Goal: Check status: Check status

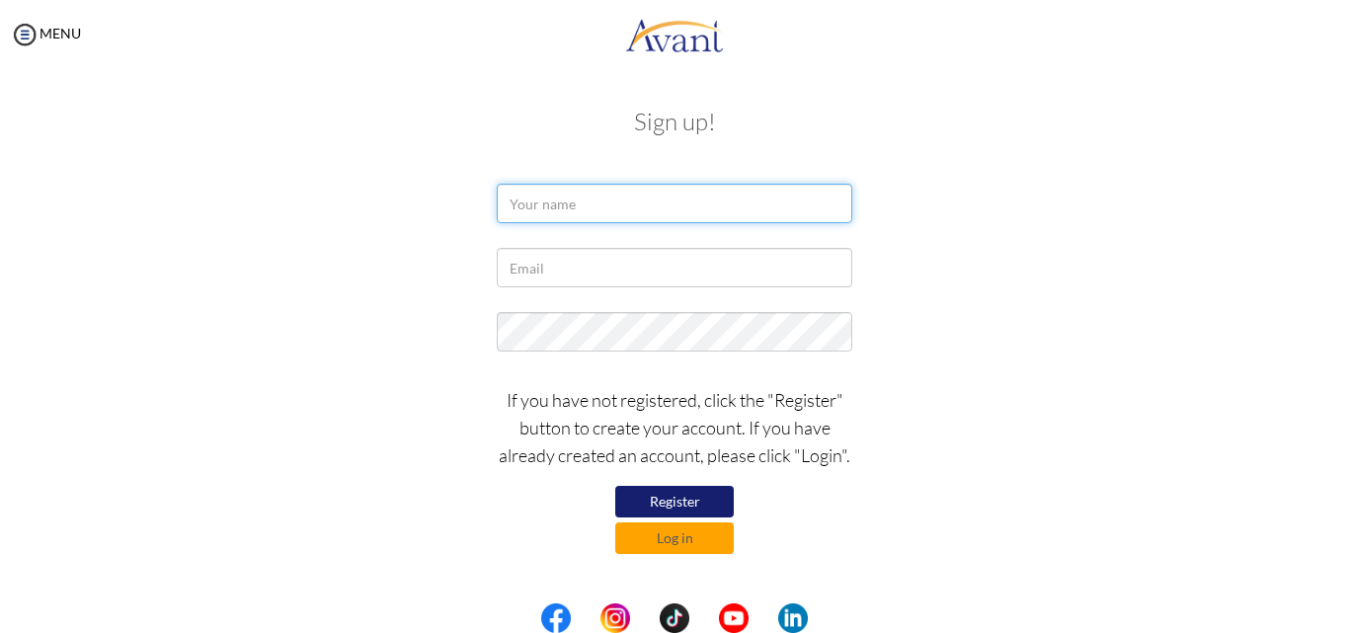
click at [559, 203] on input "text" at bounding box center [675, 204] width 356 height 40
type input "M"
type input "[EMAIL_ADDRESS][DOMAIN_NAME]"
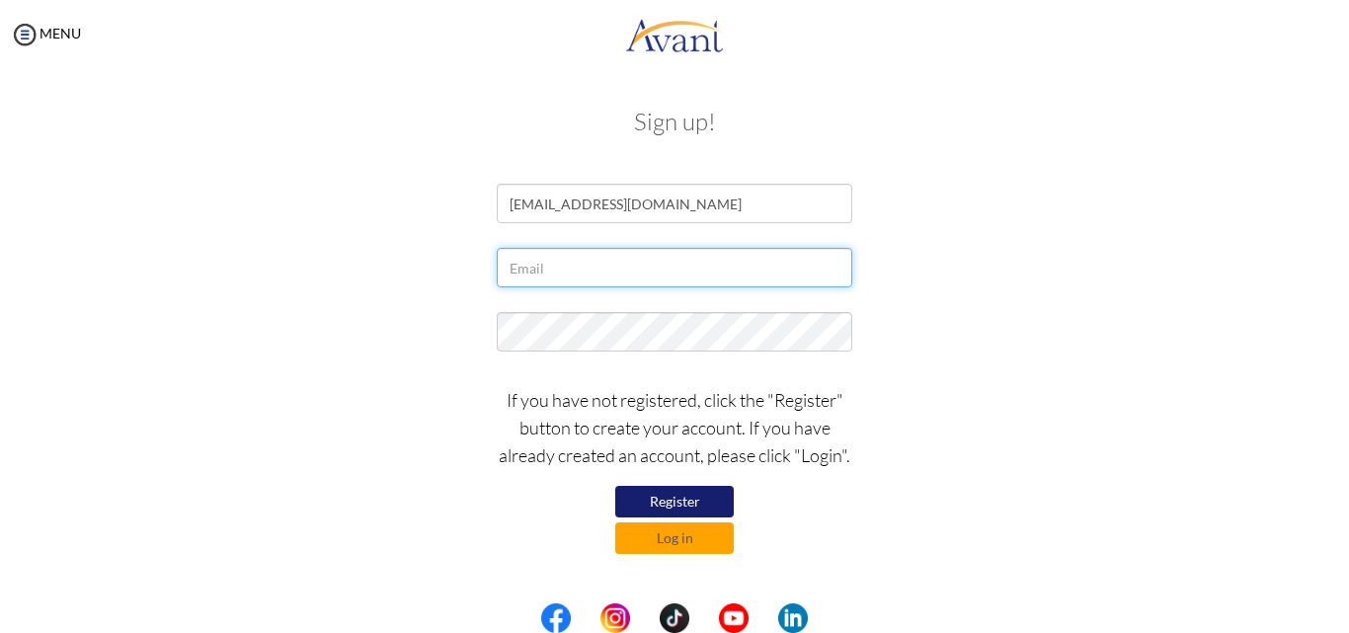
click at [566, 280] on input "text" at bounding box center [675, 268] width 356 height 40
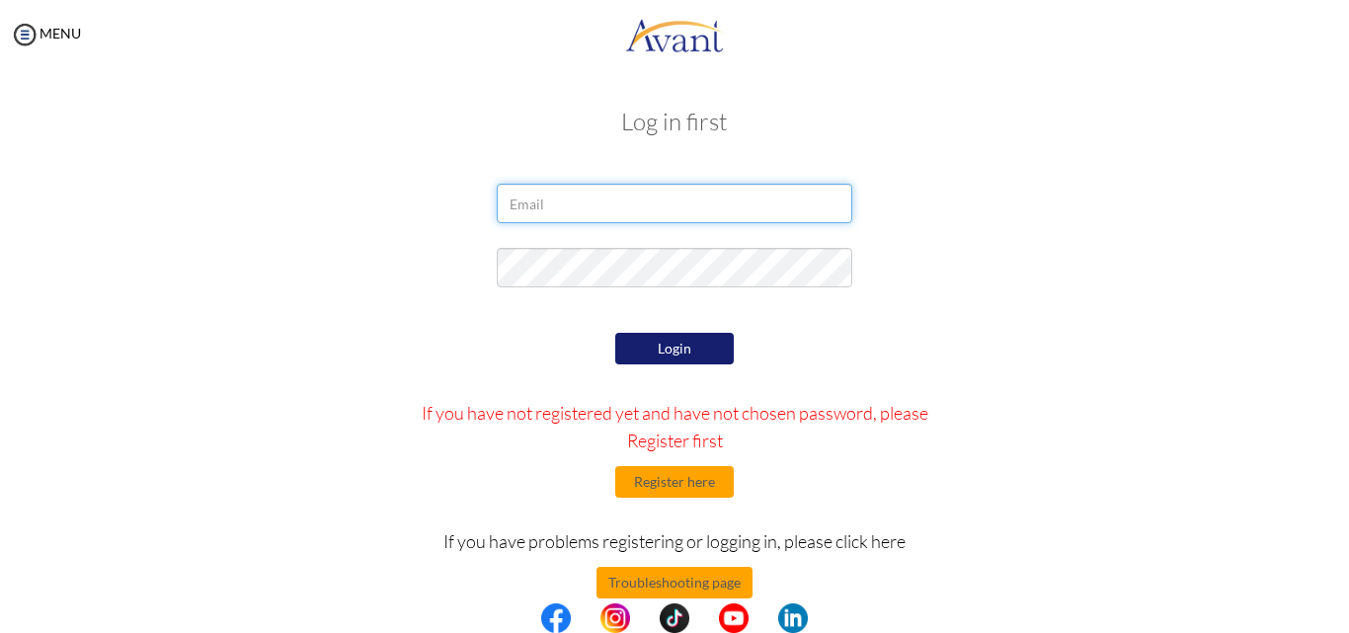
click at [602, 213] on input "email" at bounding box center [675, 204] width 356 height 40
type input "[EMAIL_ADDRESS][DOMAIN_NAME]"
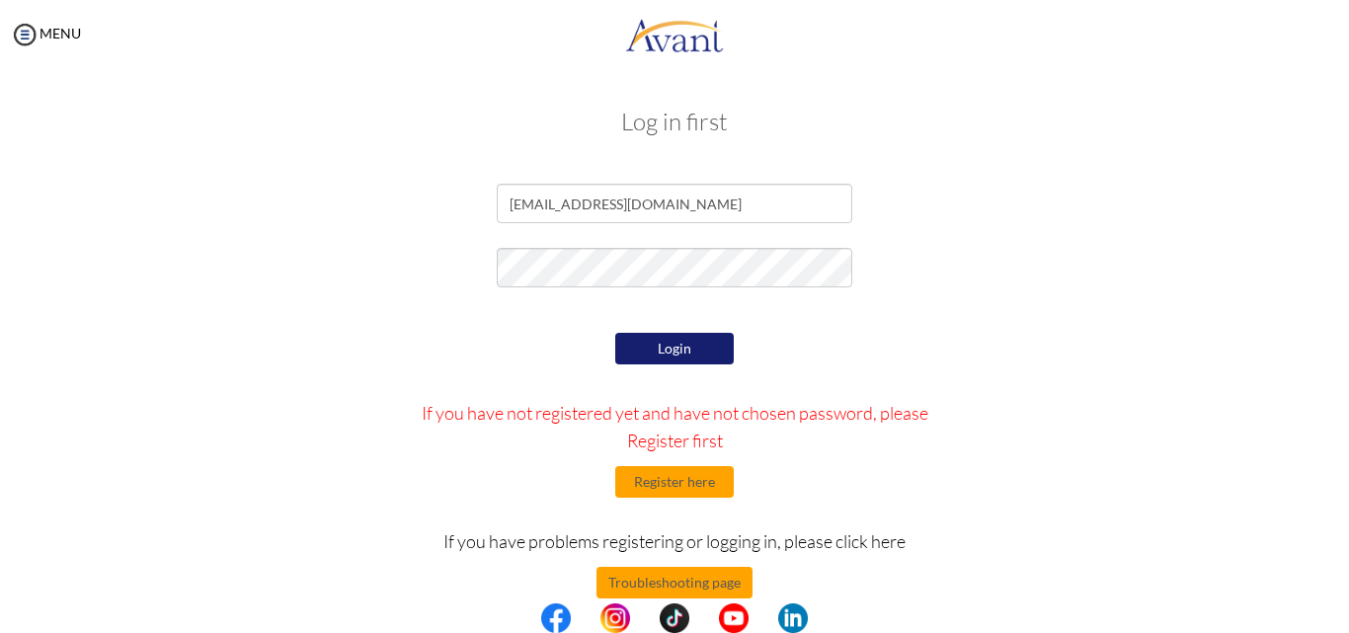
click at [656, 347] on button "Login" at bounding box center [674, 349] width 119 height 32
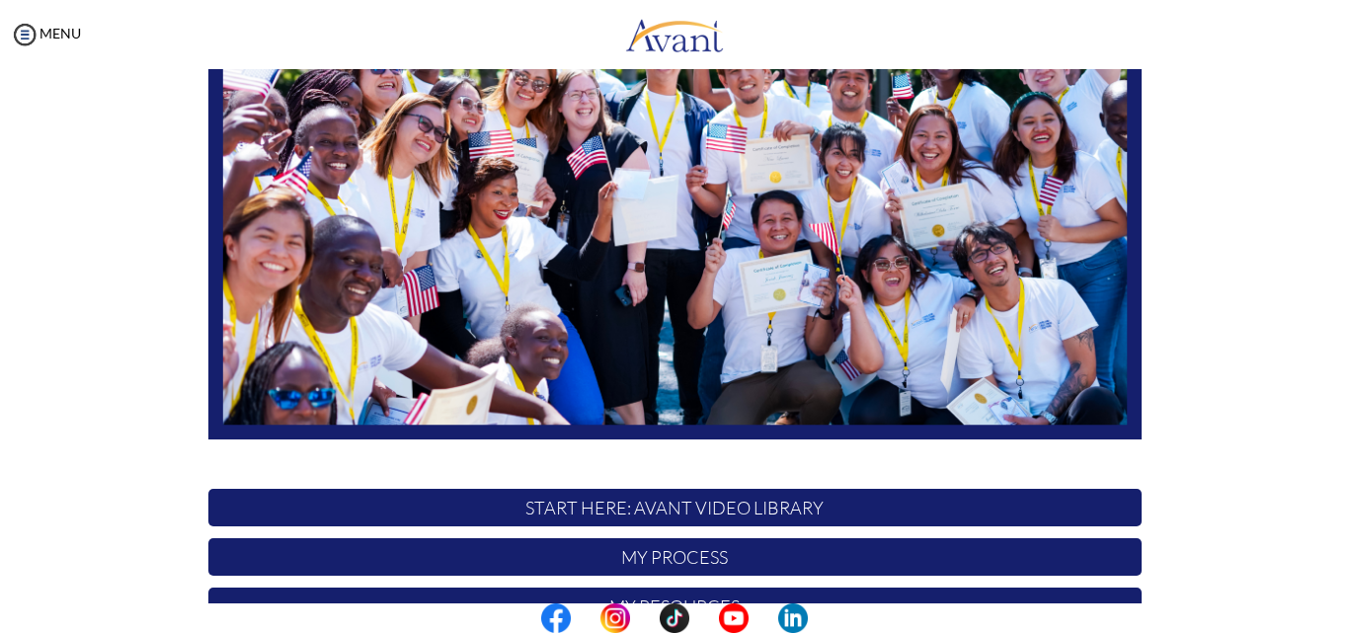
scroll to position [464, 0]
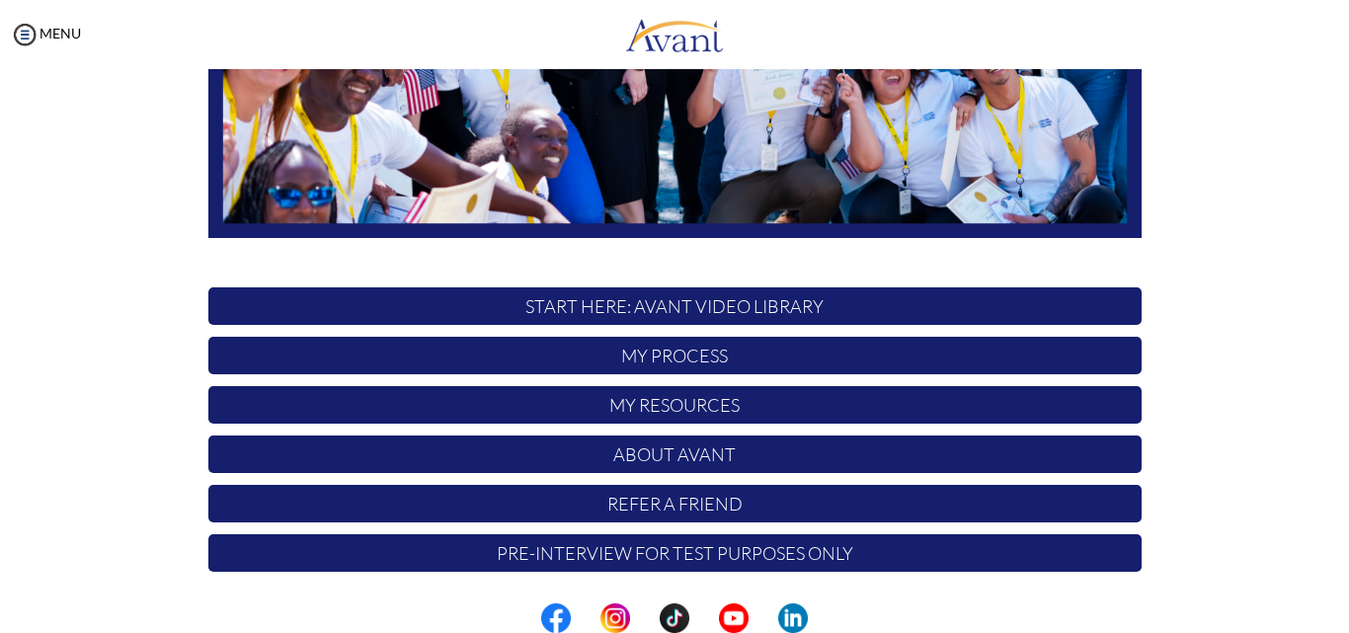
click at [1258, 218] on div "Hi [PERSON_NAME] ! START HERE: Avant Video Library My Process My Resources Abou…" at bounding box center [675, 154] width 1310 height 1058
click at [768, 556] on p "Pre-Interview for test purposes only" at bounding box center [674, 553] width 933 height 38
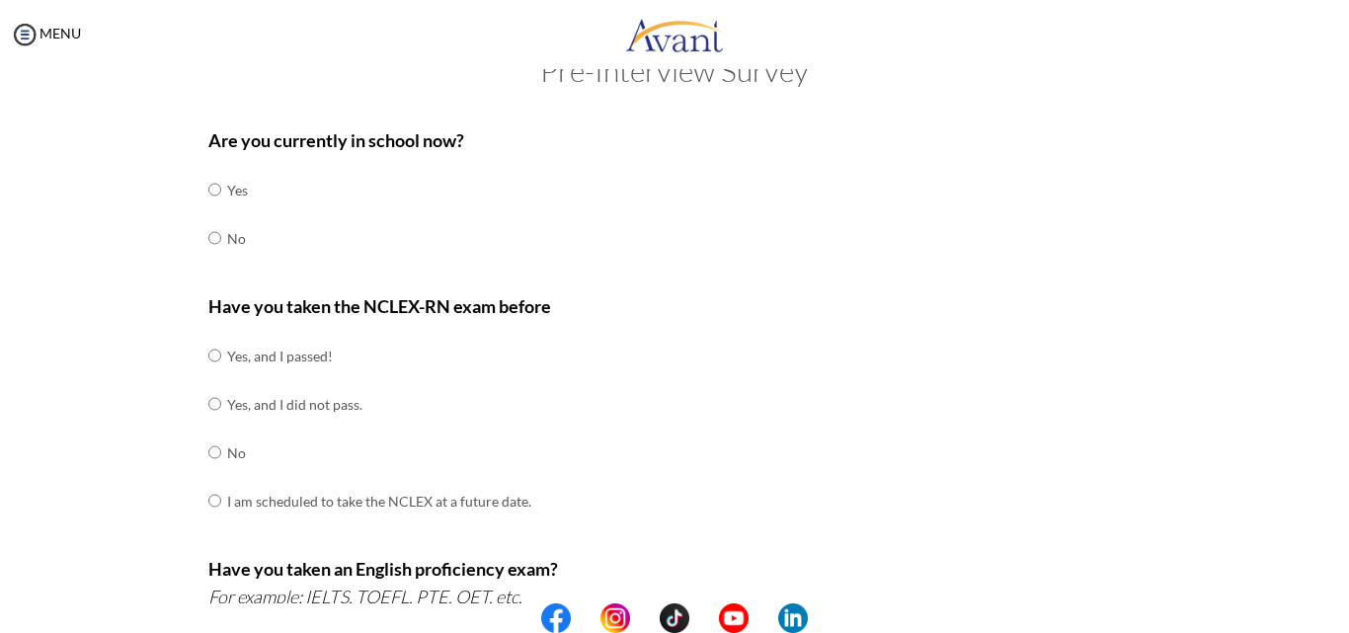
scroll to position [13, 0]
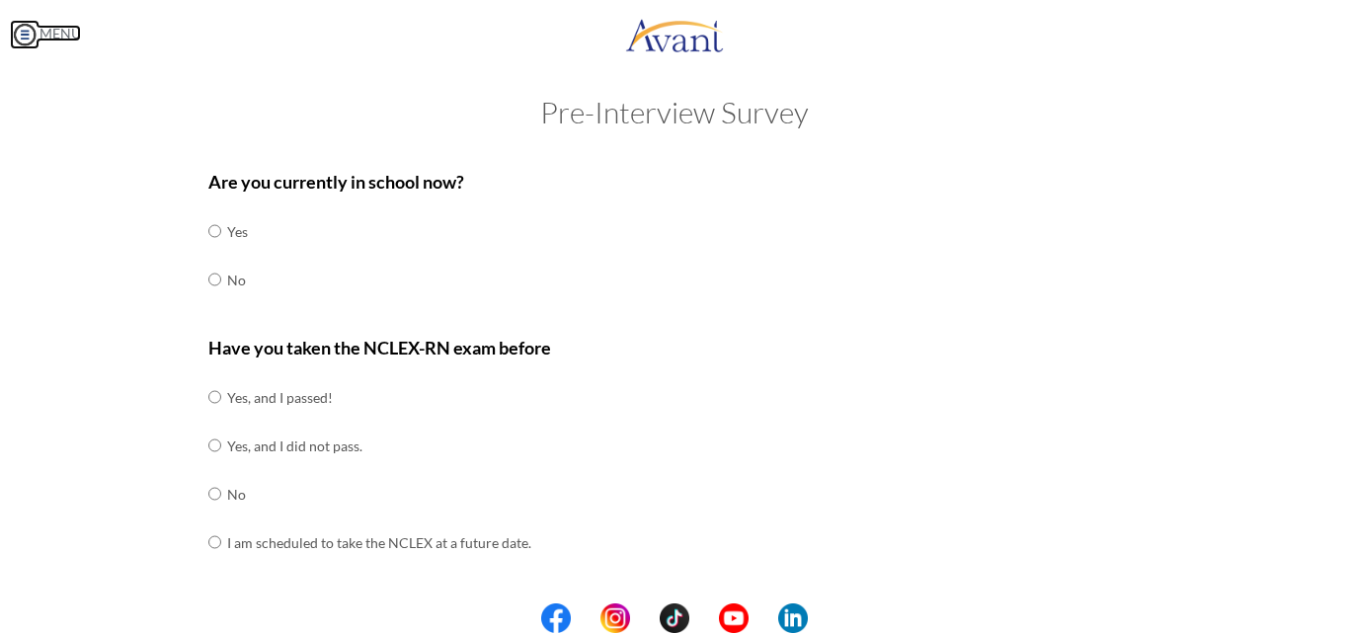
click at [33, 38] on img at bounding box center [25, 35] width 30 height 30
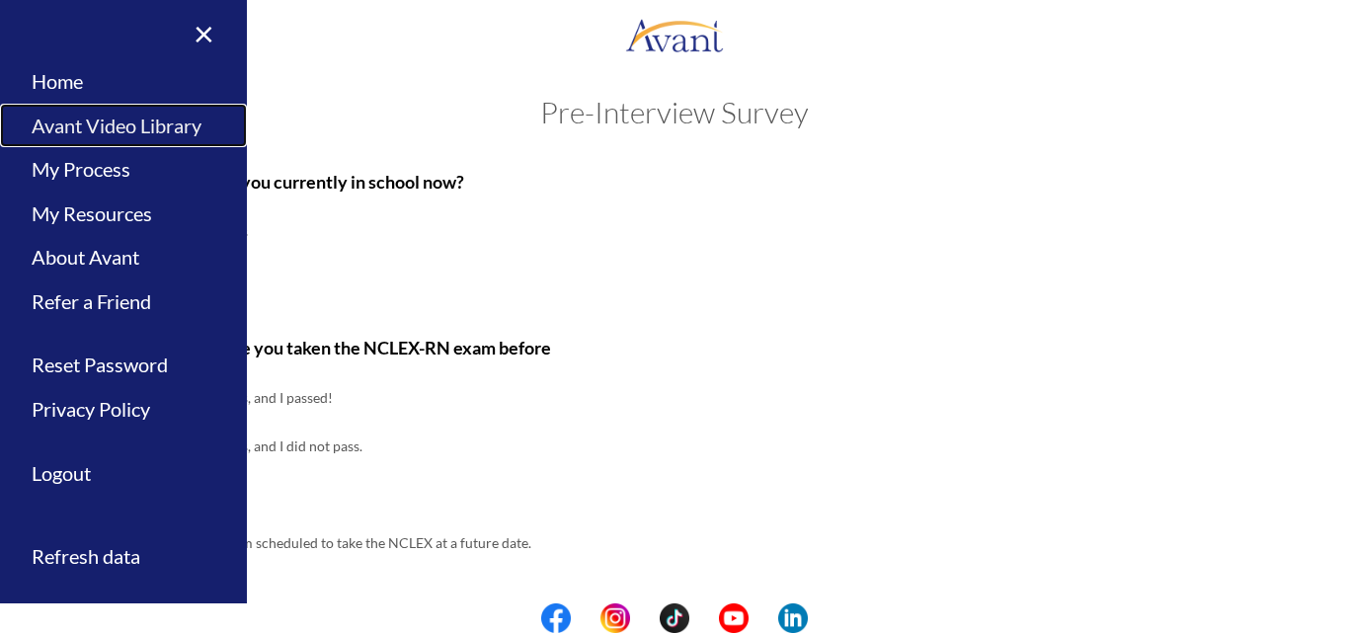
click at [116, 126] on link "Avant Video Library" at bounding box center [123, 126] width 247 height 44
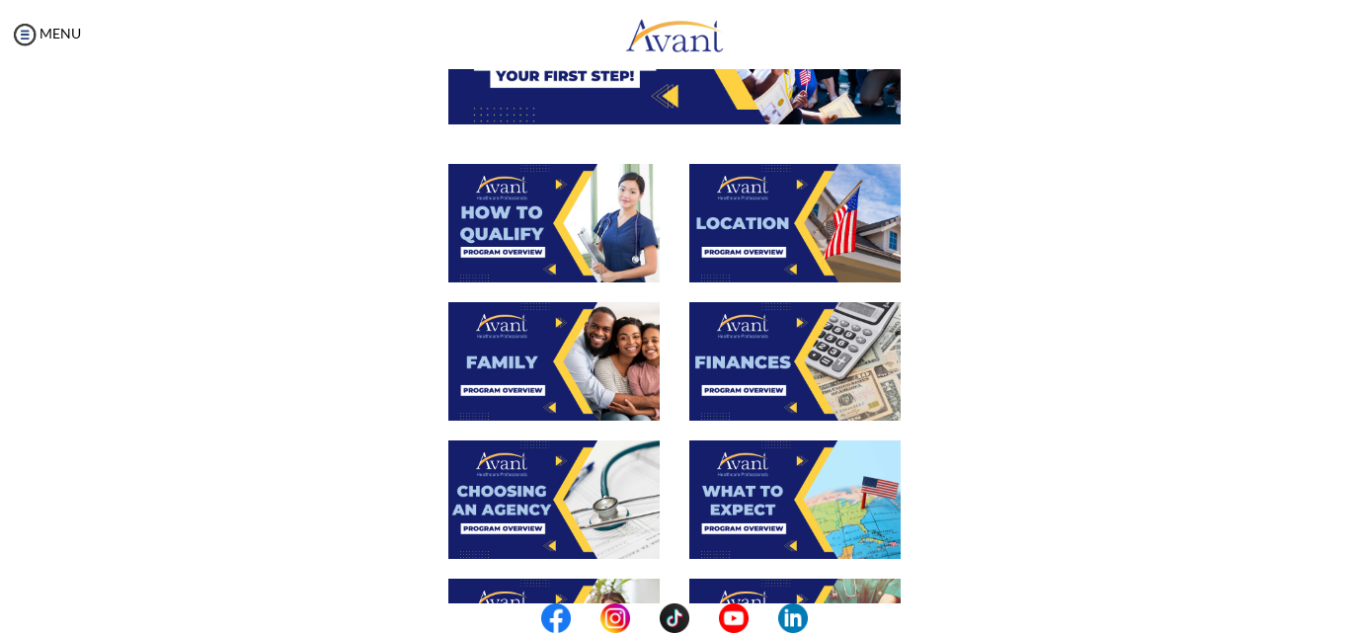
scroll to position [289, 0]
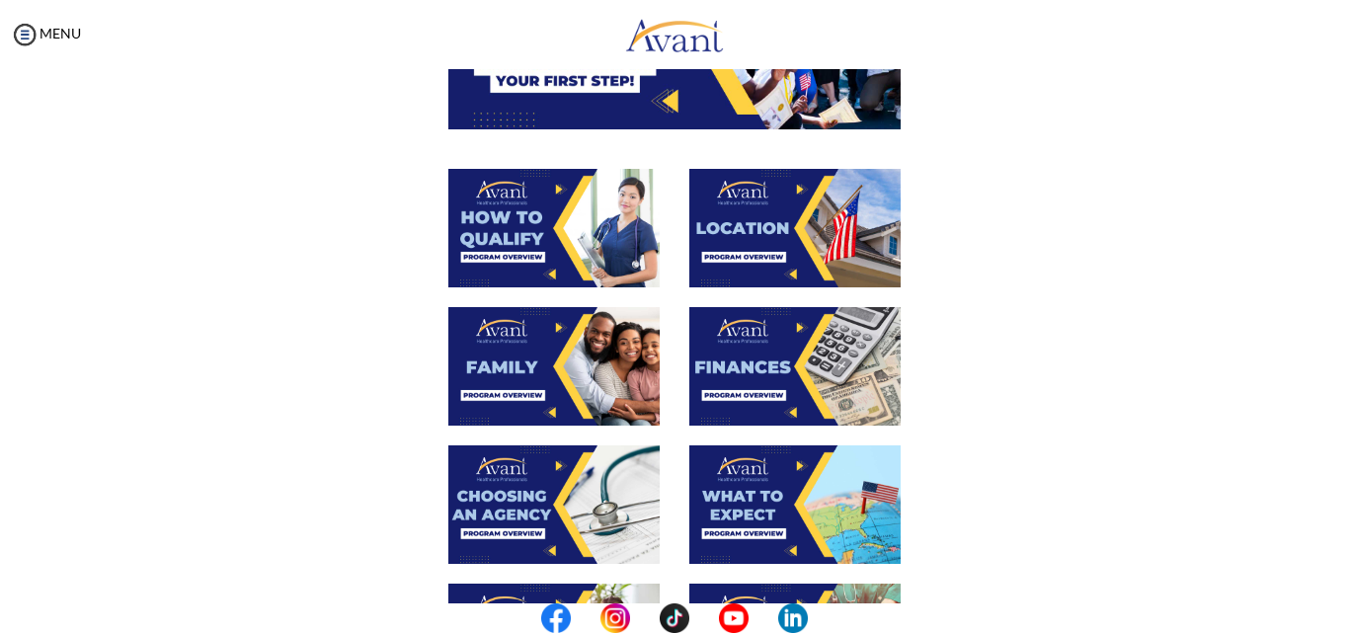
click at [740, 356] on img at bounding box center [795, 366] width 211 height 119
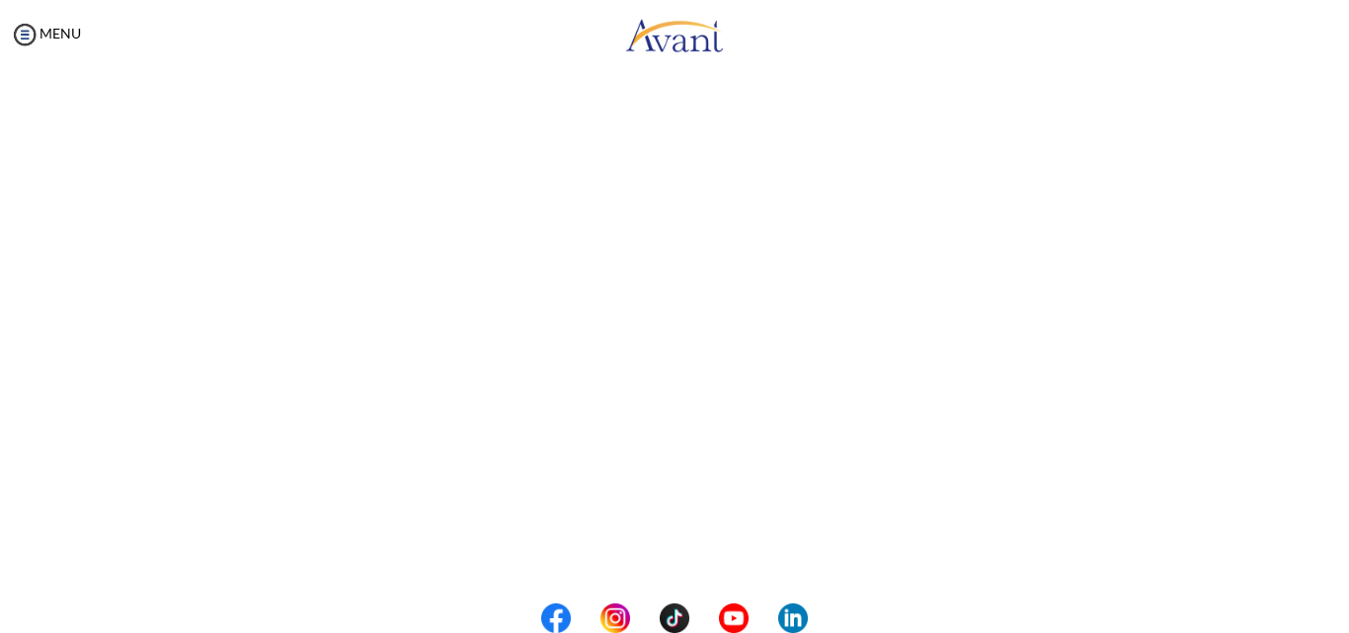
scroll to position [259, 0]
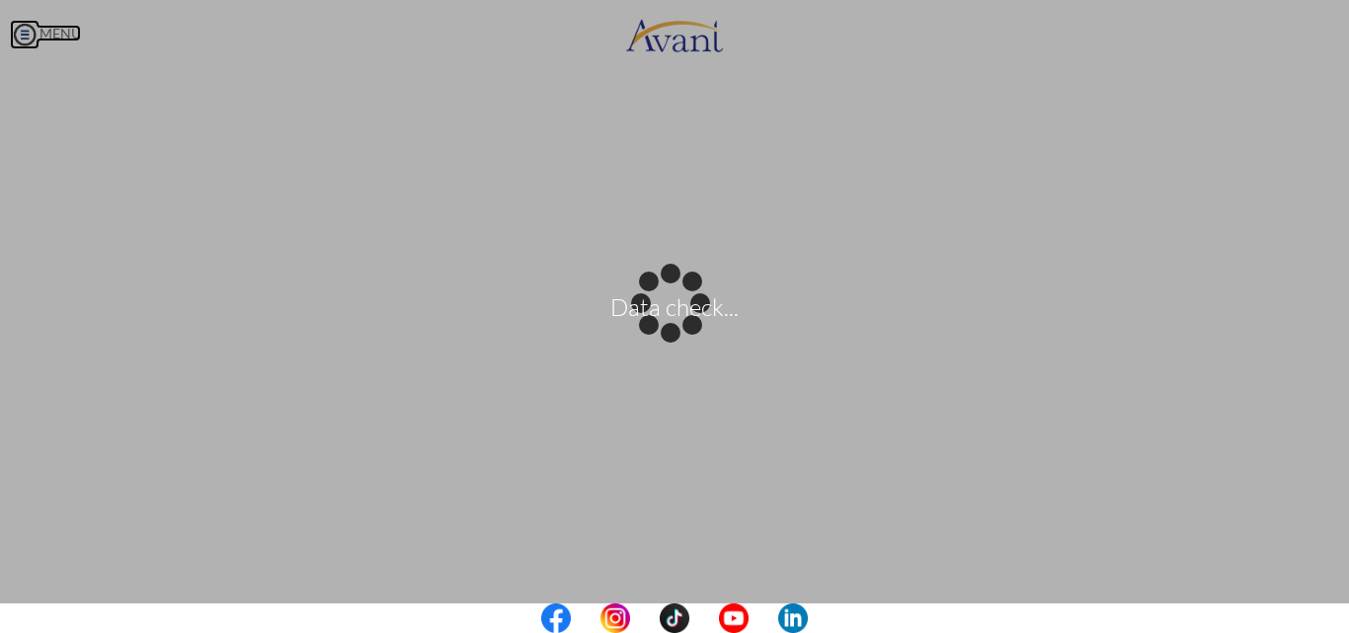
click at [28, 37] on body "Data check... Maintenance break. Please come back in 2 hours. MENU My Status Wh…" at bounding box center [674, 316] width 1349 height 633
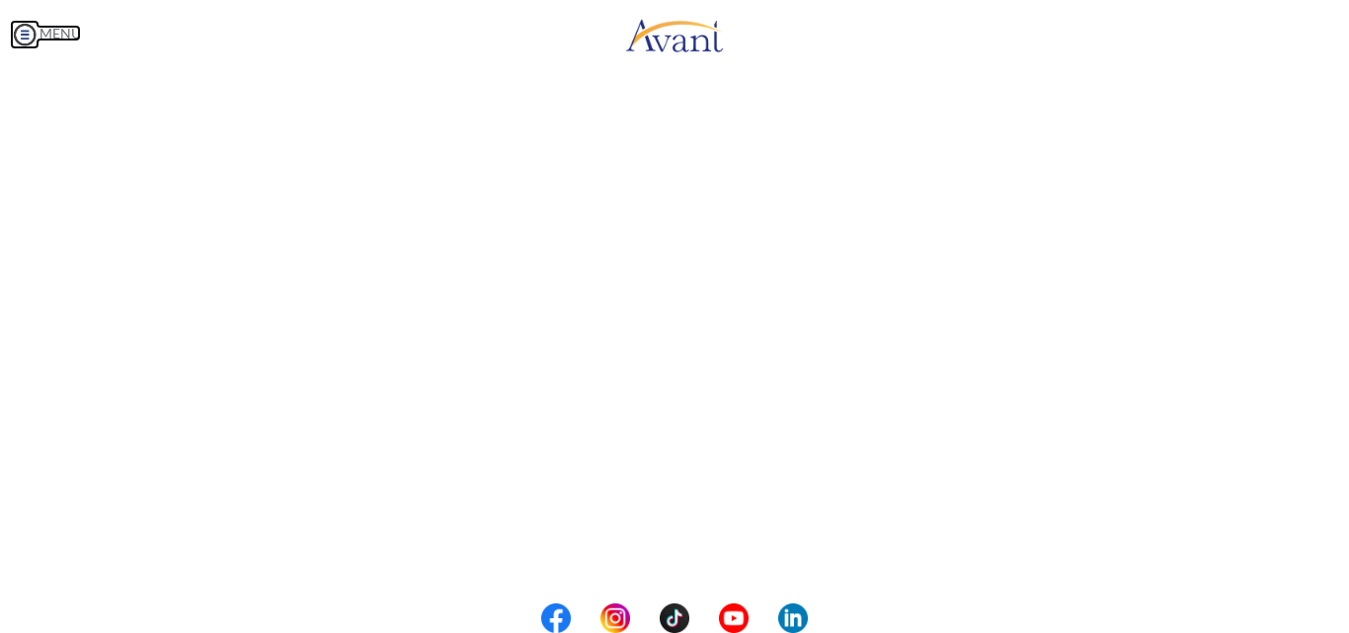
click at [29, 37] on img at bounding box center [25, 35] width 30 height 30
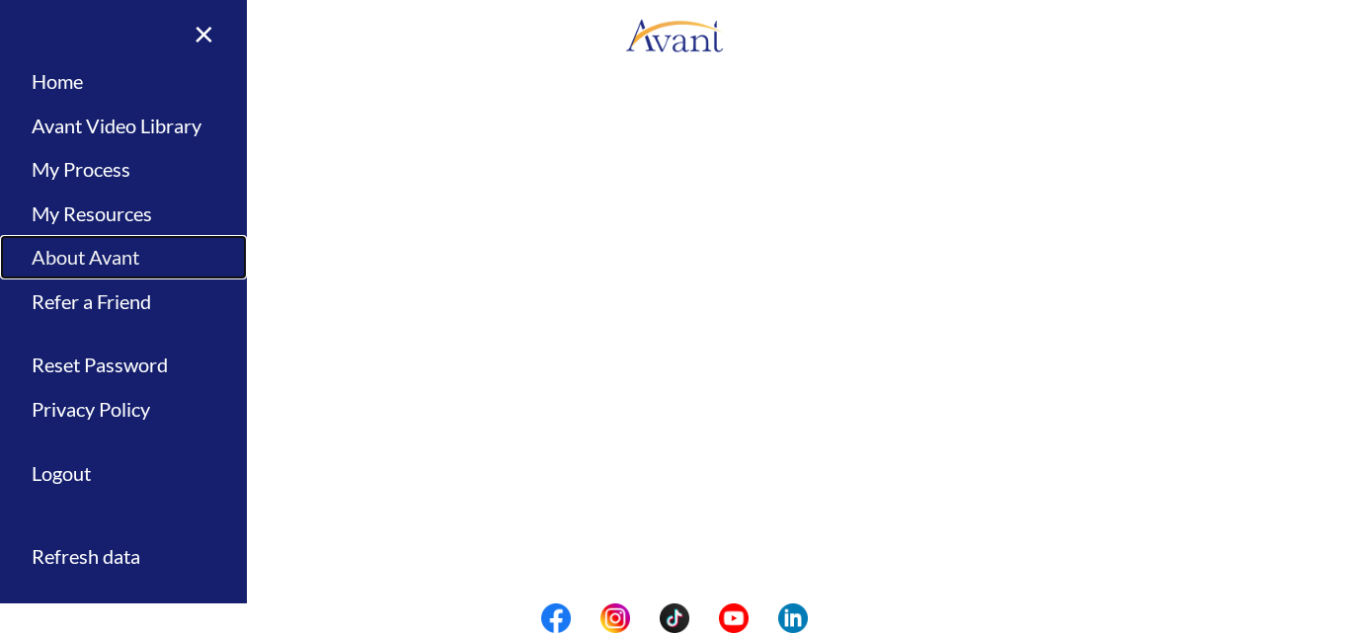
click at [142, 256] on link "About Avant" at bounding box center [123, 257] width 247 height 44
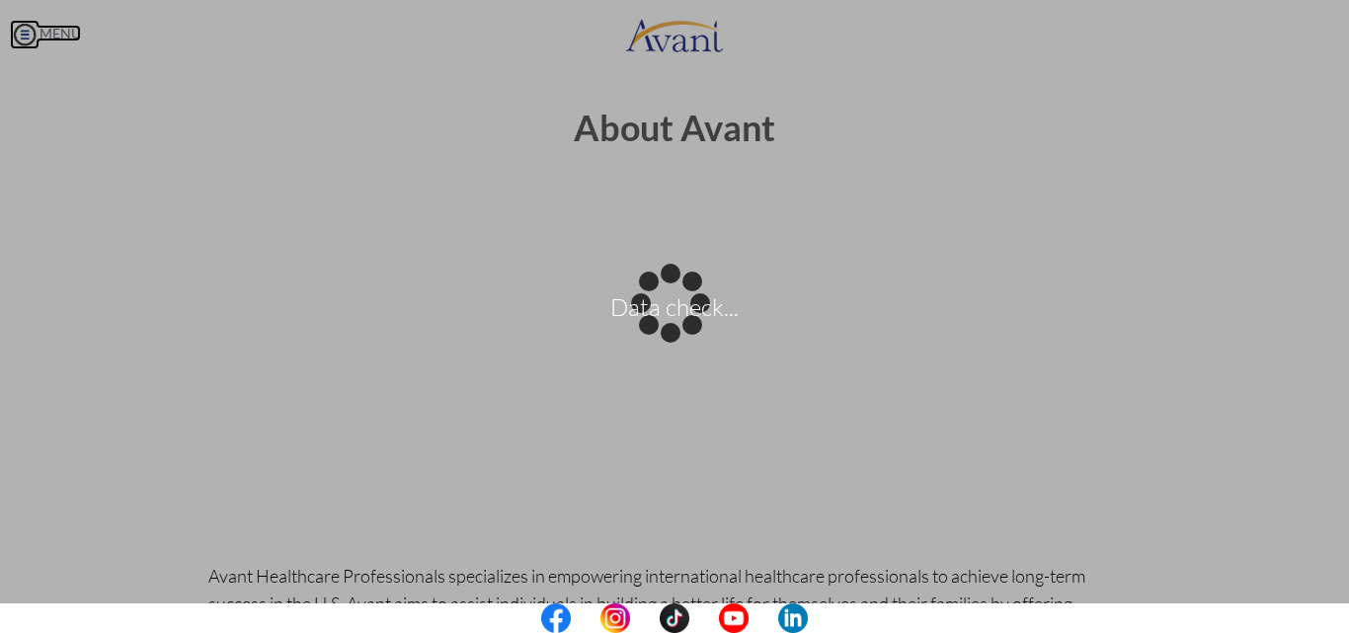
click at [21, 27] on body "Data check... Maintenance break. Please come back in 2 hours. MENU My Status Wh…" at bounding box center [674, 316] width 1349 height 633
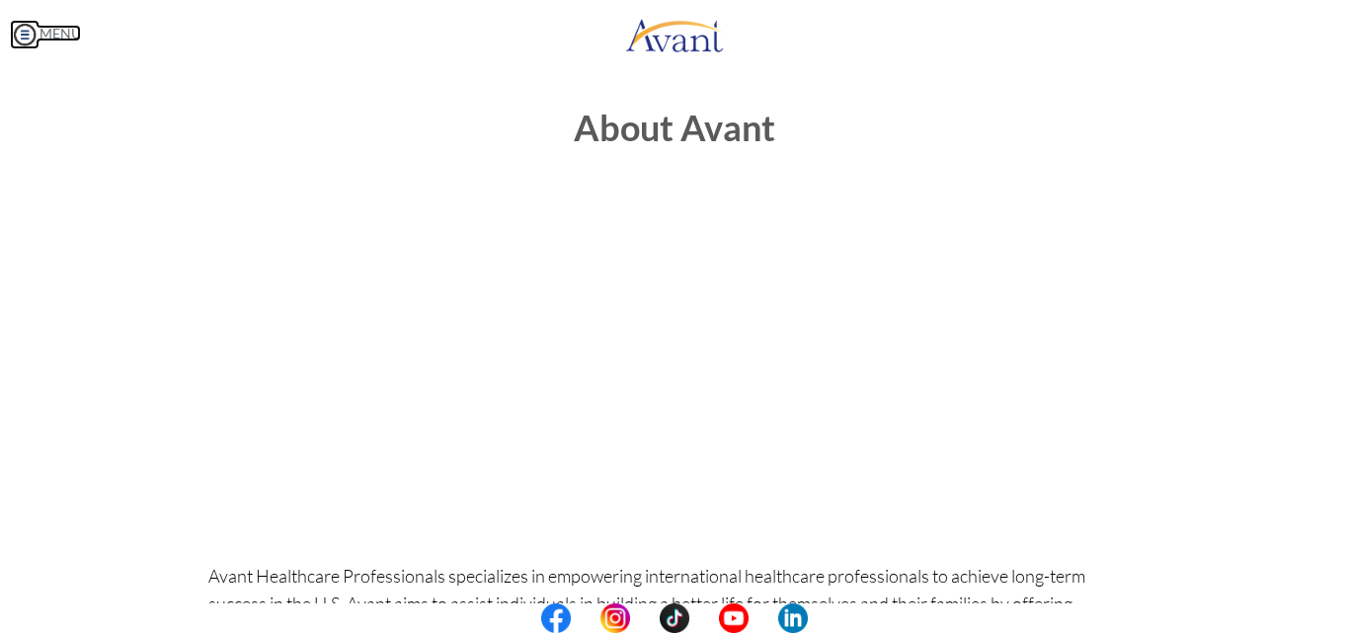
click at [35, 41] on img at bounding box center [25, 35] width 30 height 30
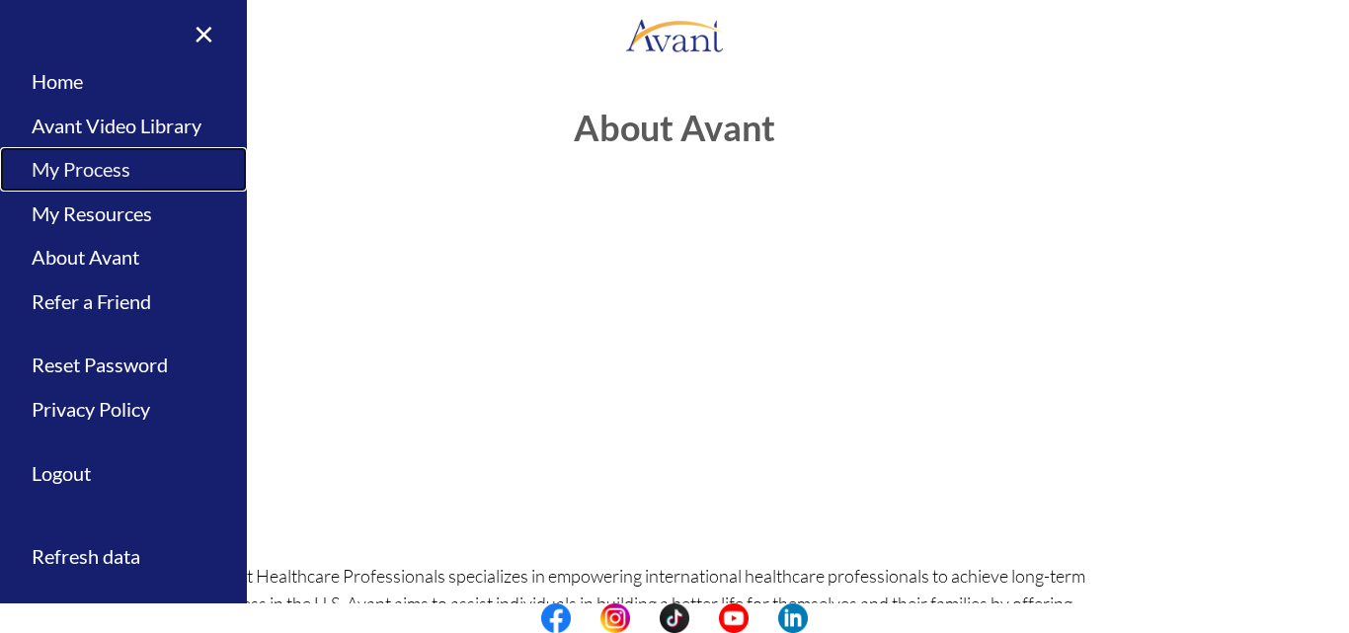
click at [98, 169] on link "My Process" at bounding box center [123, 169] width 247 height 44
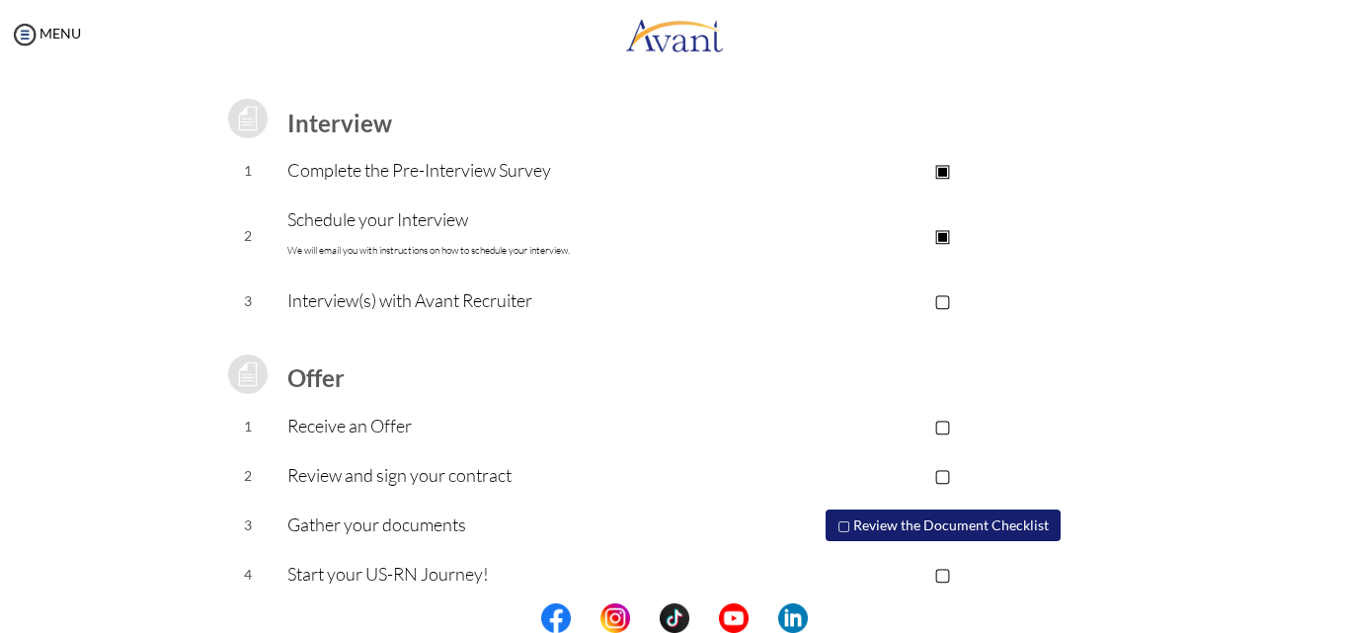
scroll to position [266, 0]
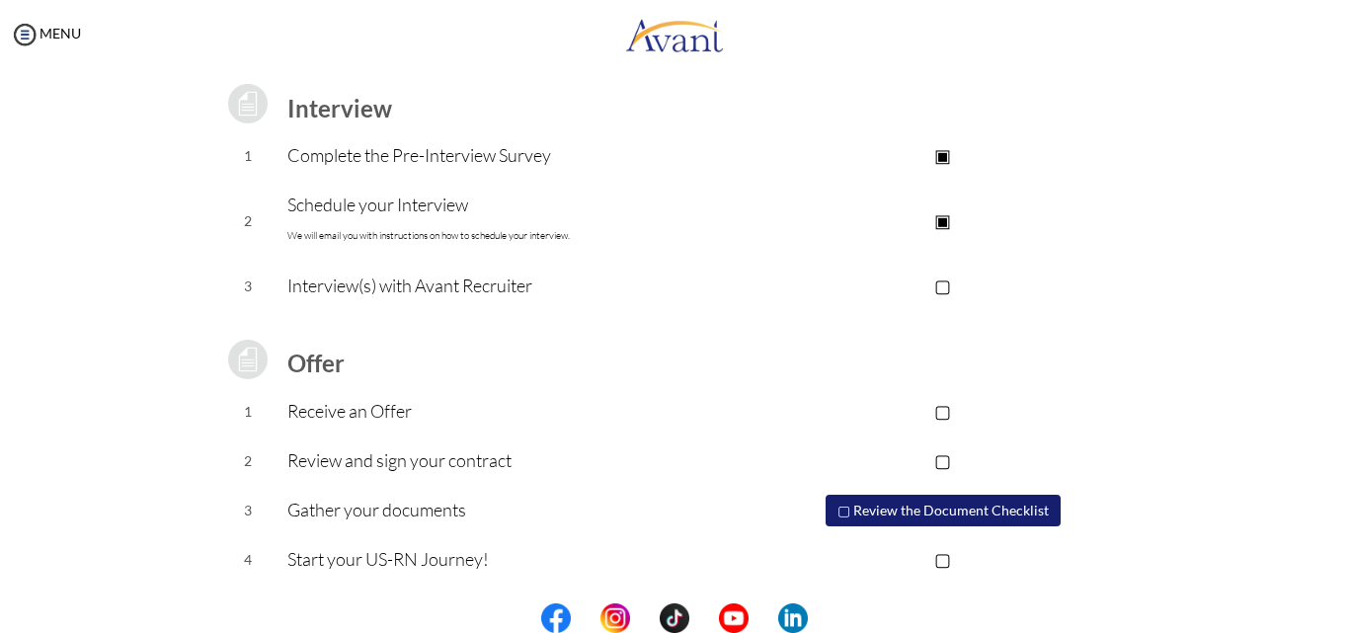
click at [510, 287] on p "Interview(s) with Avant Recruiter" at bounding box center [515, 286] width 457 height 28
click at [939, 284] on p "▢" at bounding box center [943, 286] width 396 height 28
click at [933, 284] on p "▣" at bounding box center [943, 286] width 396 height 28
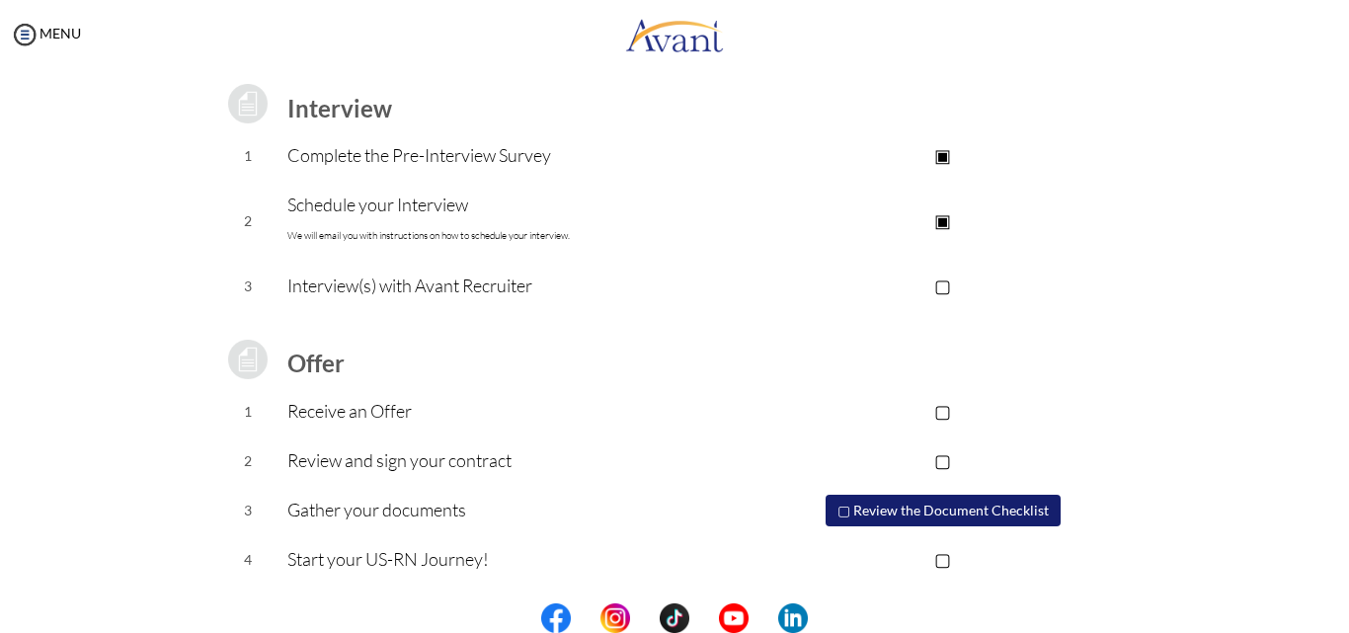
click at [933, 284] on p "▢" at bounding box center [943, 286] width 396 height 28
click at [933, 284] on p "▣" at bounding box center [943, 286] width 396 height 28
click at [974, 514] on button "▢ Review the Document Checklist" at bounding box center [943, 511] width 235 height 32
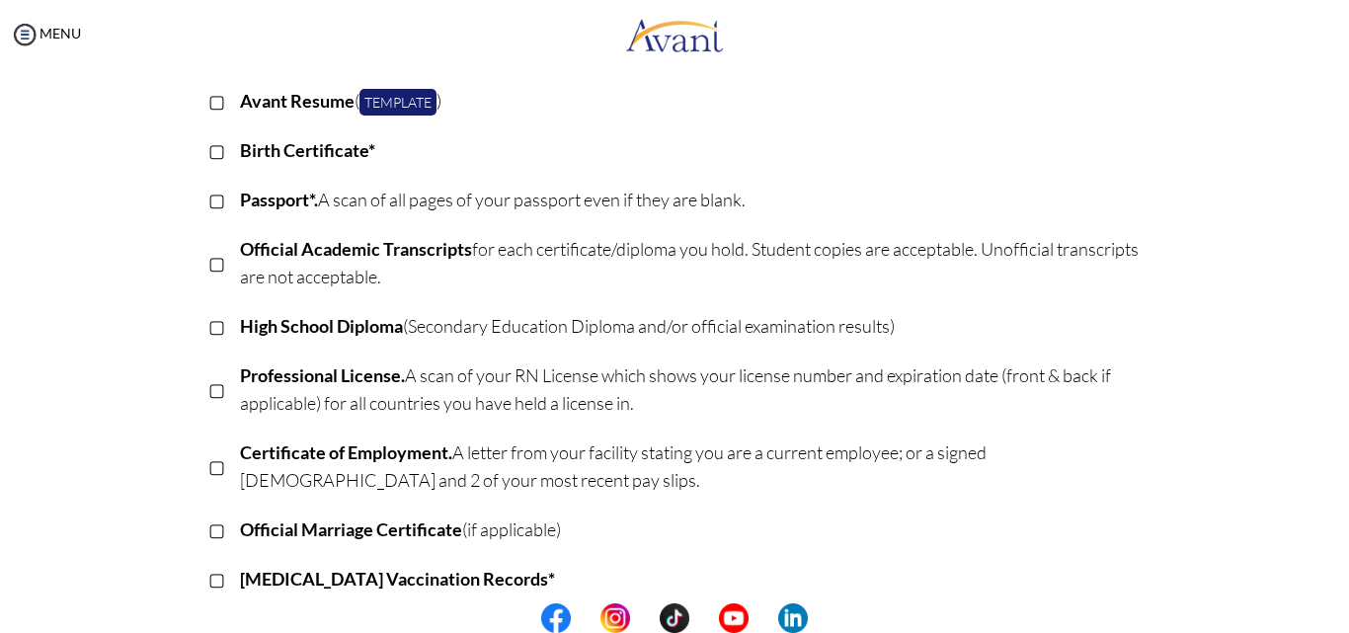
scroll to position [582, 0]
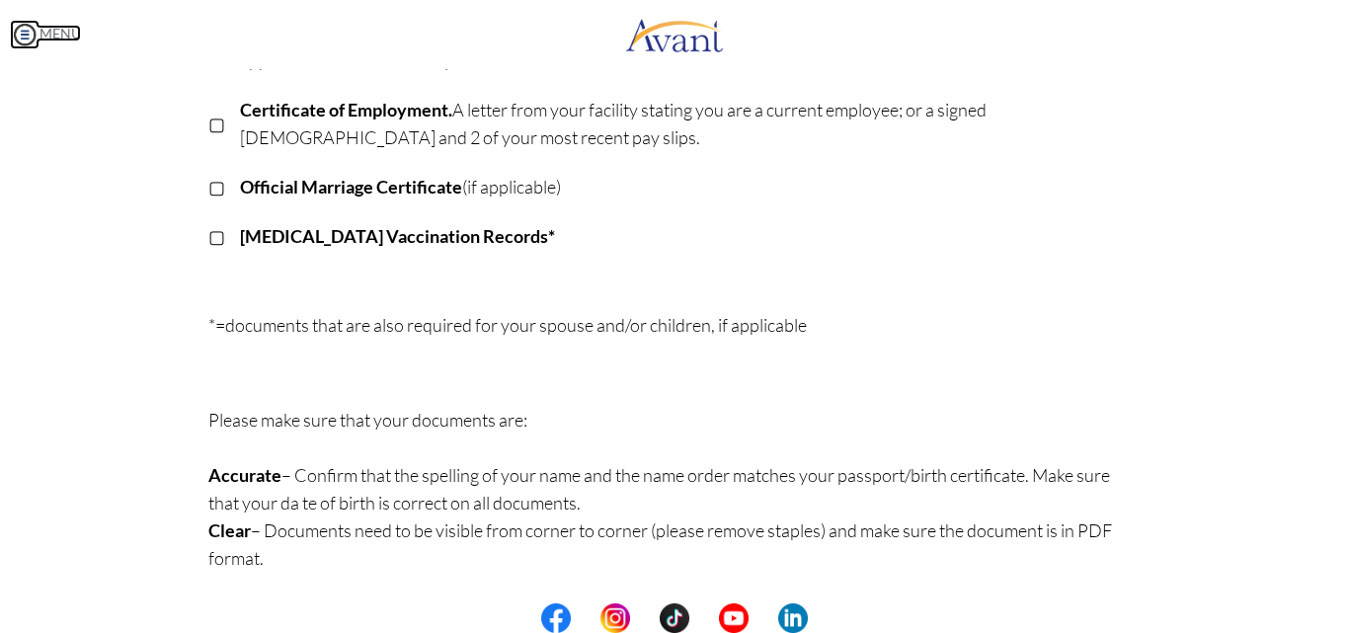
click at [33, 35] on img at bounding box center [25, 35] width 30 height 30
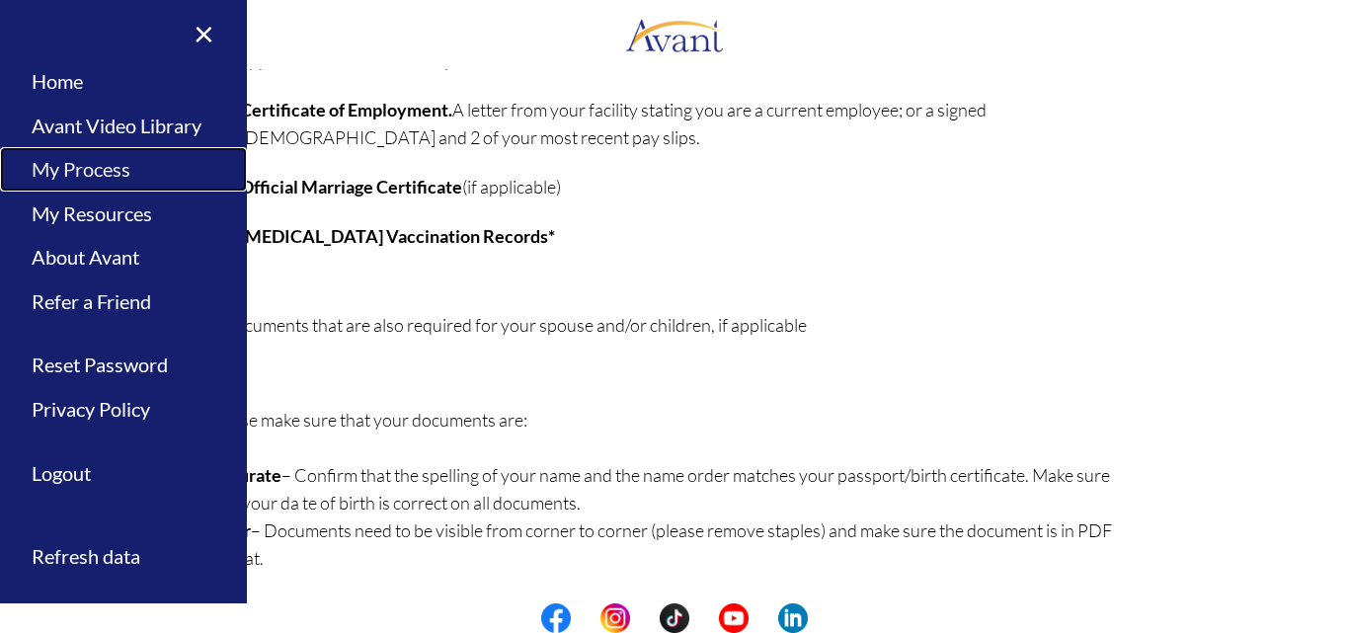
click at [133, 178] on link "My Process" at bounding box center [123, 169] width 247 height 44
